Goal: Check status: Check status

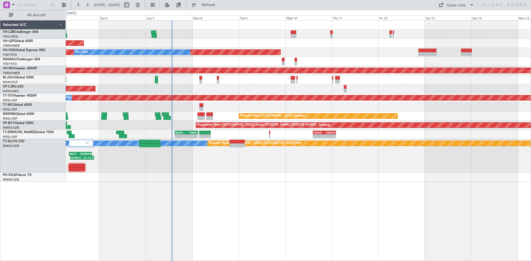
click at [295, 190] on div "Unplanned Maint [GEOGRAPHIC_DATA] ([GEOGRAPHIC_DATA]) Unplanned Maint Wichita (…" at bounding box center [298, 140] width 465 height 241
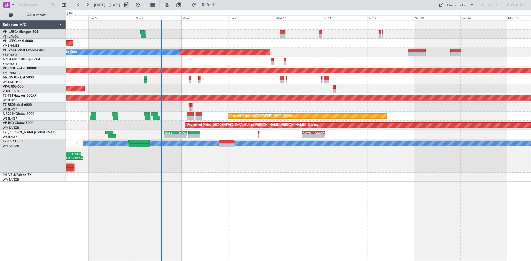
click at [234, 186] on div "Unplanned Maint [GEOGRAPHIC_DATA] ([GEOGRAPHIC_DATA]) Unplanned Maint Wichita (…" at bounding box center [298, 140] width 465 height 241
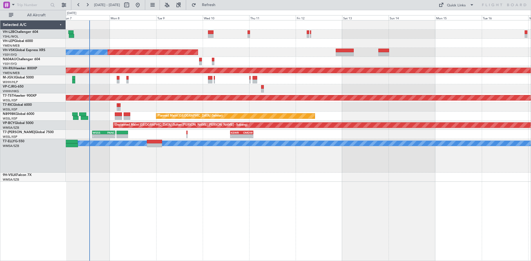
click at [206, 171] on div "Planned Maint [GEOGRAPHIC_DATA] ([GEOGRAPHIC_DATA] Intl) [PERSON_NAME] FACT 08:…" at bounding box center [298, 156] width 465 height 34
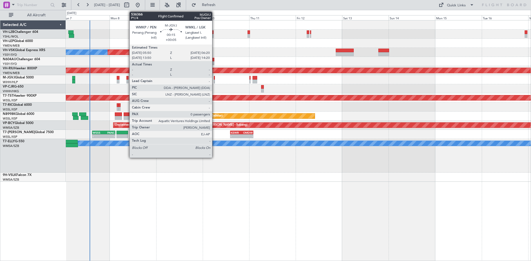
click at [214, 82] on div at bounding box center [214, 82] width 1 height 4
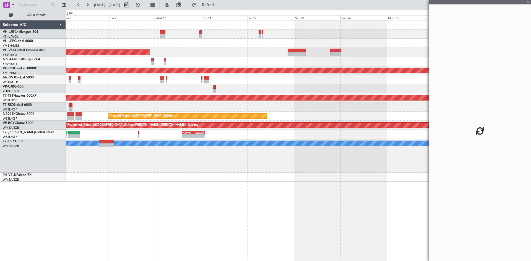
click at [273, 91] on div "Planned Maint [GEOGRAPHIC_DATA] ([GEOGRAPHIC_DATA] Intl)" at bounding box center [298, 88] width 465 height 9
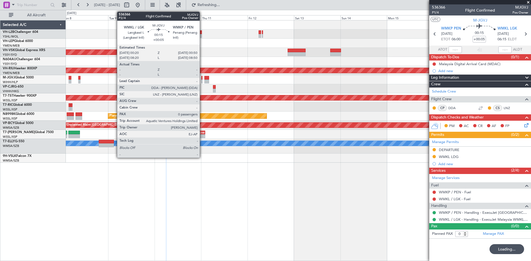
click at [201, 78] on div at bounding box center [201, 78] width 1 height 4
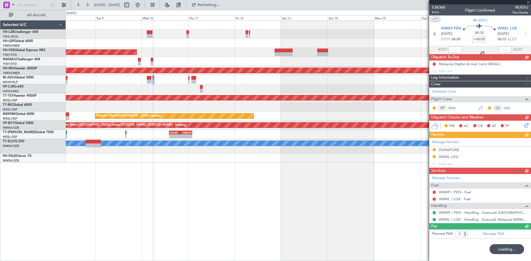
click at [266, 90] on div "Planned Maint [GEOGRAPHIC_DATA] ([GEOGRAPHIC_DATA] Intl)" at bounding box center [298, 88] width 465 height 9
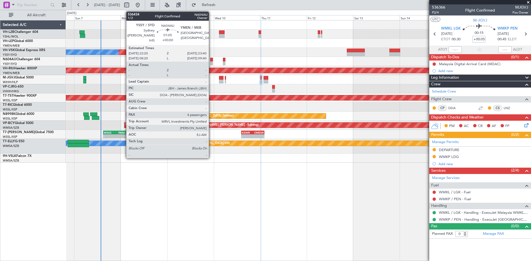
click at [211, 62] on div at bounding box center [211, 63] width 3 height 4
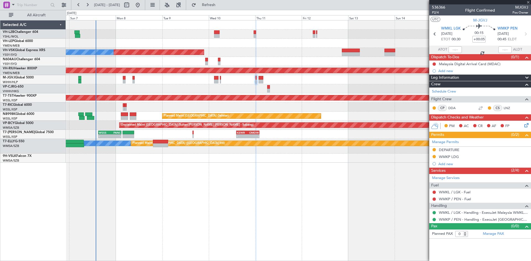
click at [288, 60] on div "Unplanned Maint [GEOGRAPHIC_DATA] ([GEOGRAPHIC_DATA]) Unplanned Maint Wichita (…" at bounding box center [298, 91] width 465 height 142
type input "4"
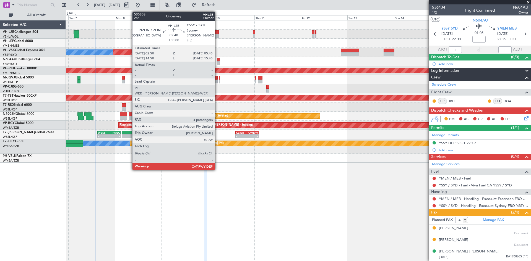
click at [216, 38] on div at bounding box center [216, 36] width 6 height 4
